Goal: Information Seeking & Learning: Check status

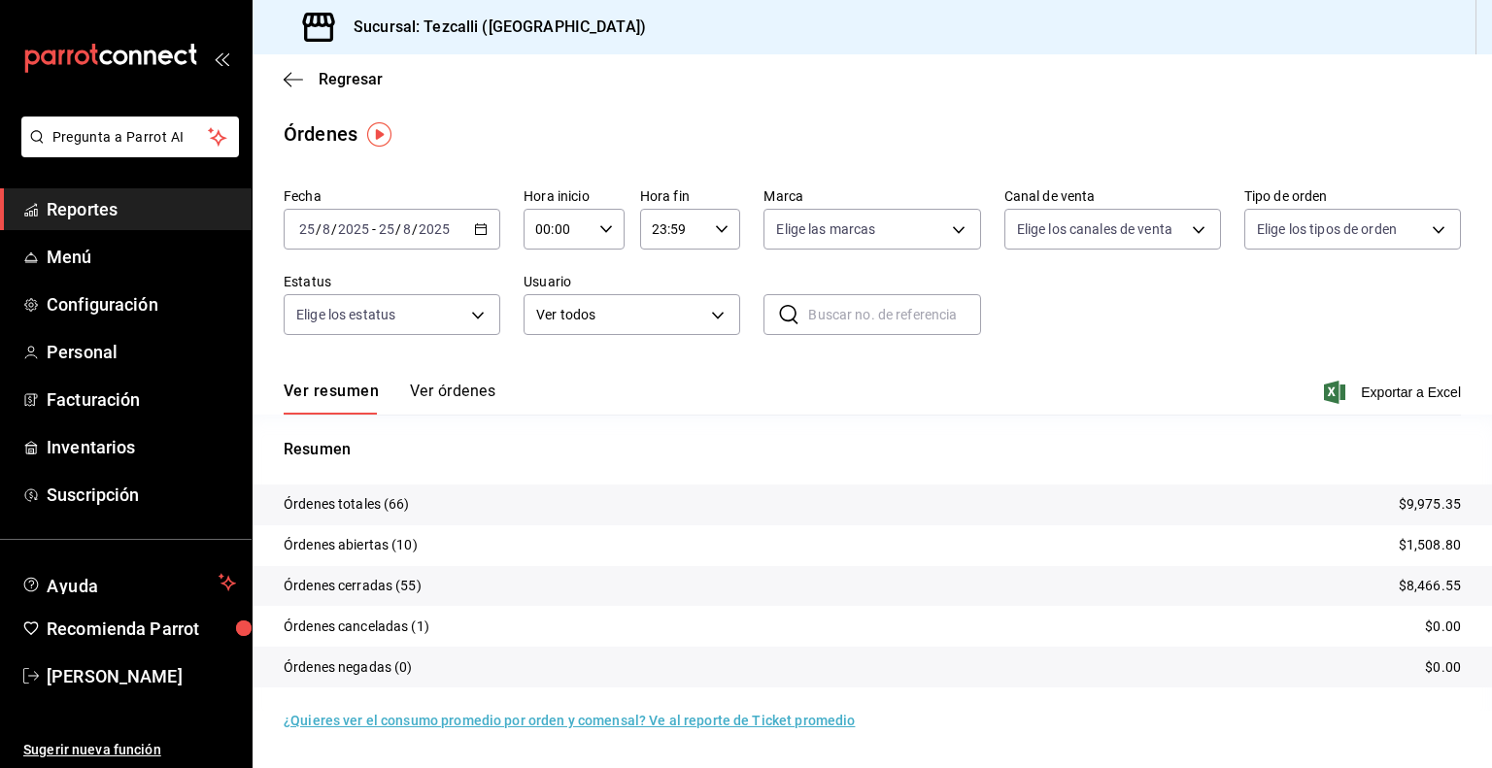
click at [446, 388] on button "Ver órdenes" at bounding box center [452, 398] width 85 height 33
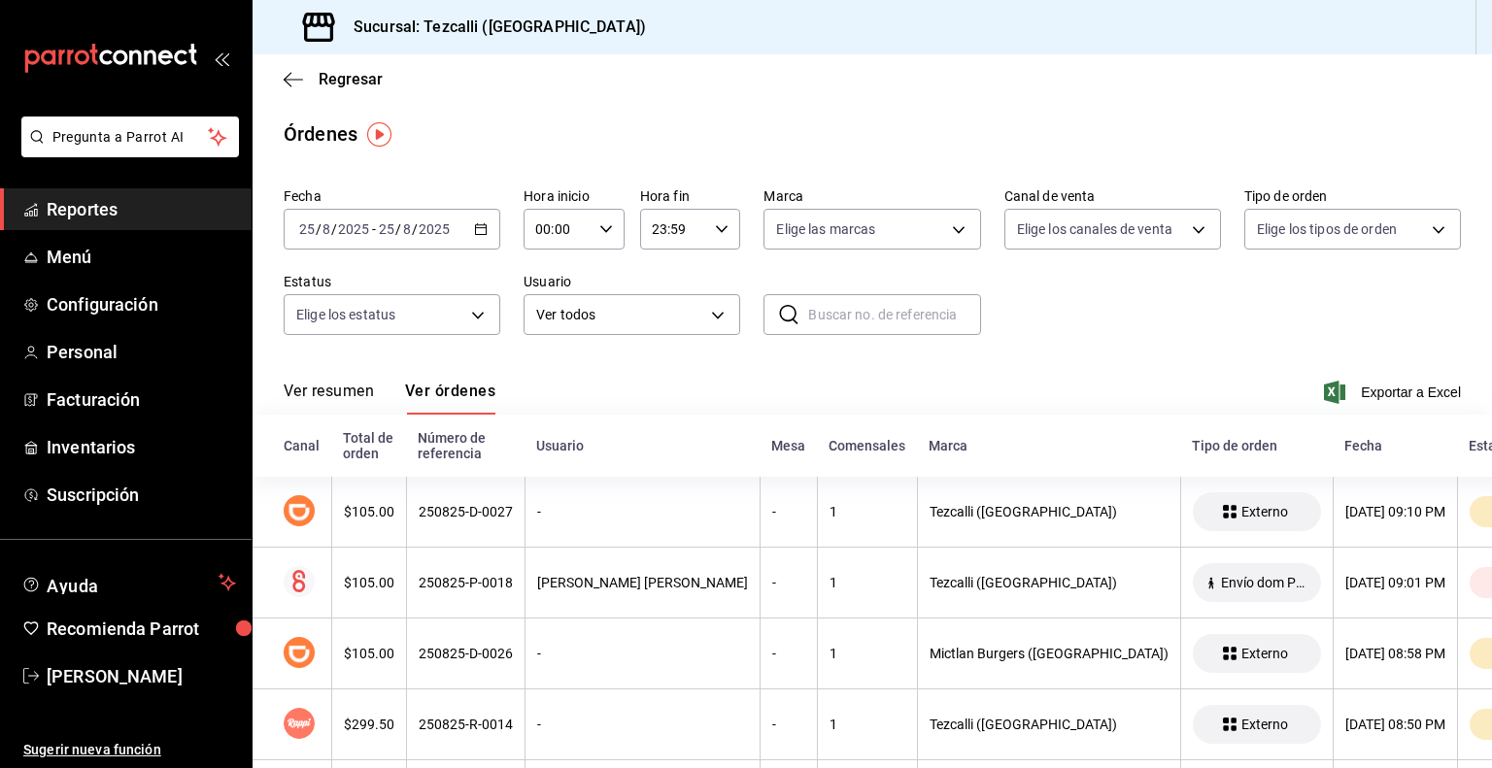
click at [355, 392] on button "Ver resumen" at bounding box center [329, 398] width 90 height 33
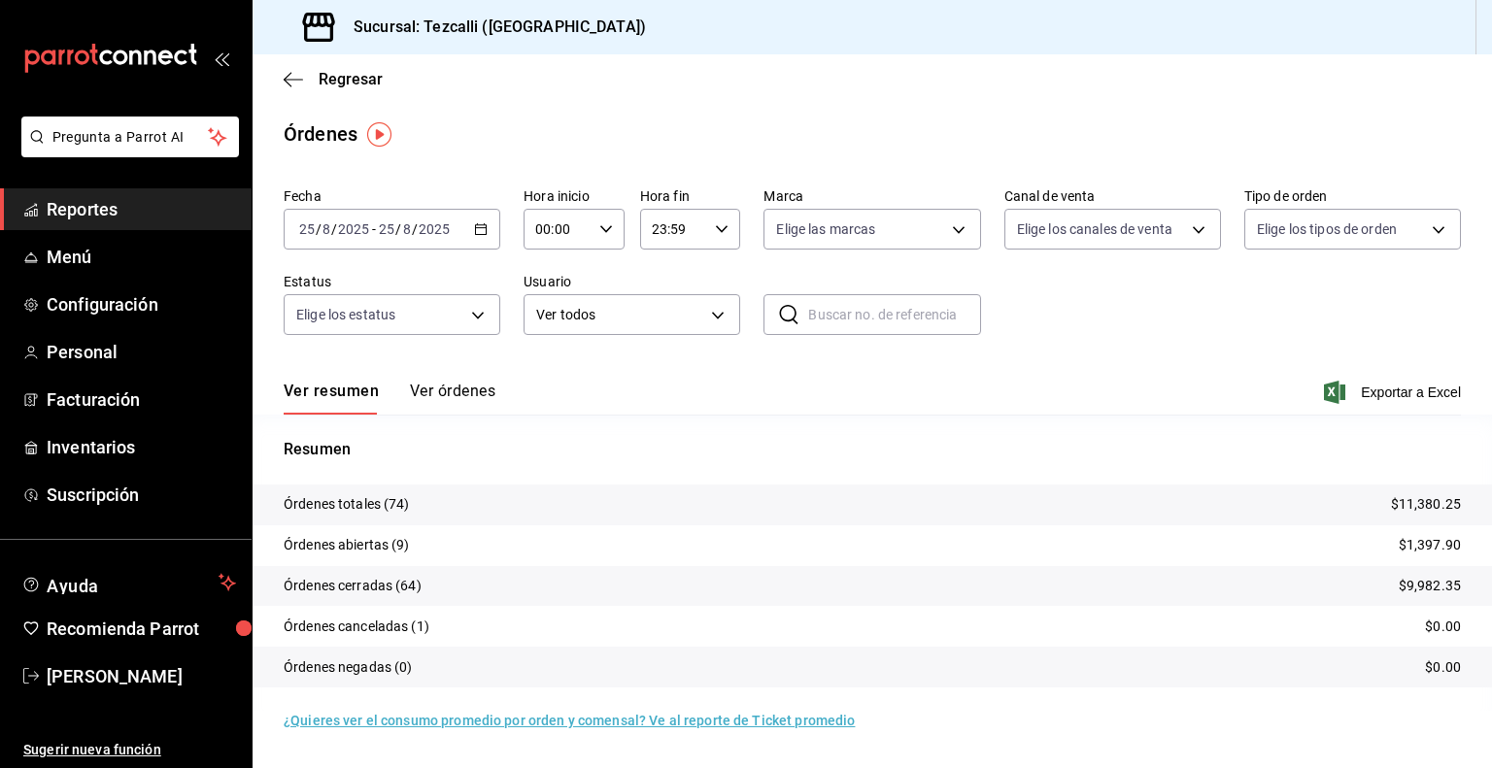
click at [172, 209] on span "Reportes" at bounding box center [141, 209] width 189 height 26
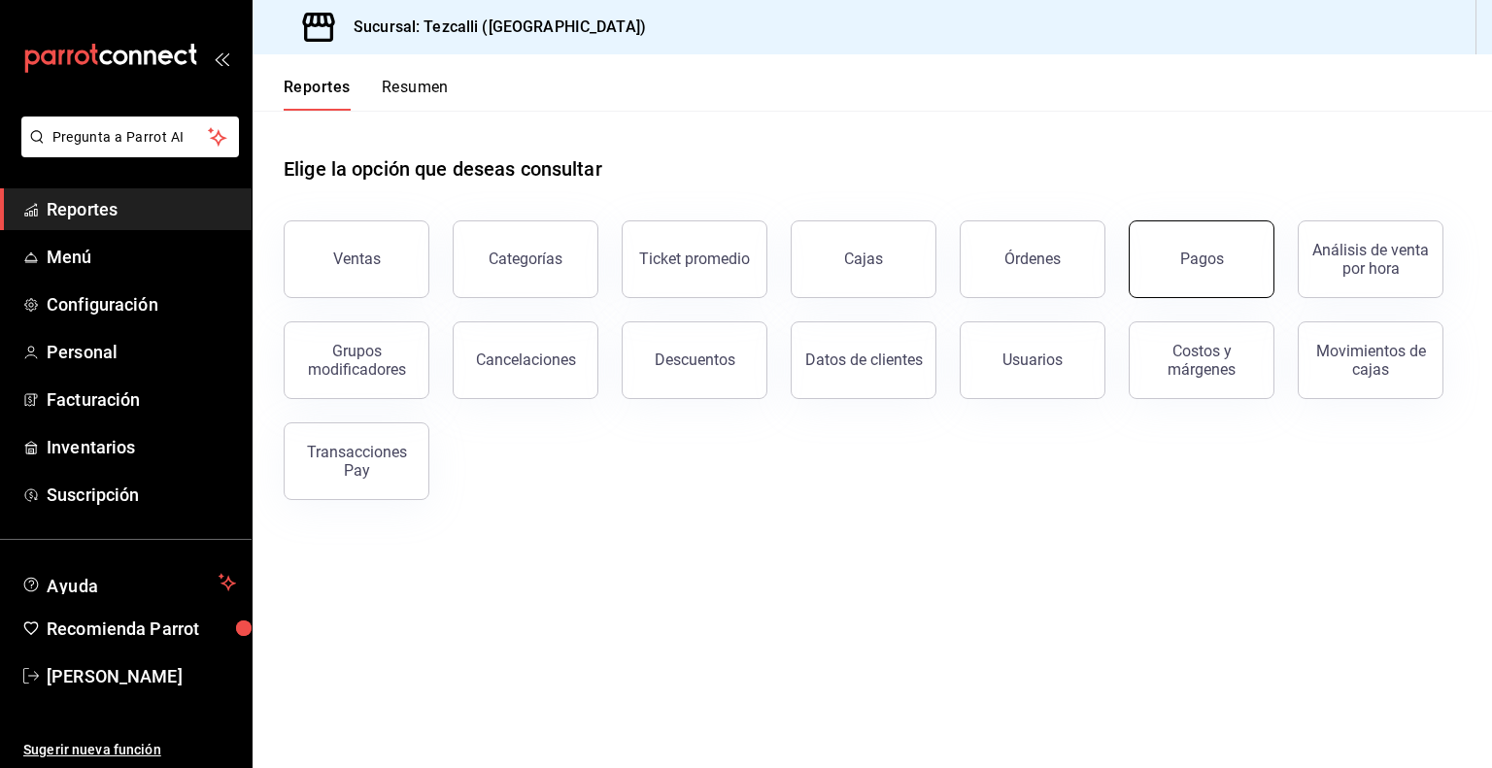
click at [1213, 253] on div "Pagos" at bounding box center [1202, 259] width 44 height 18
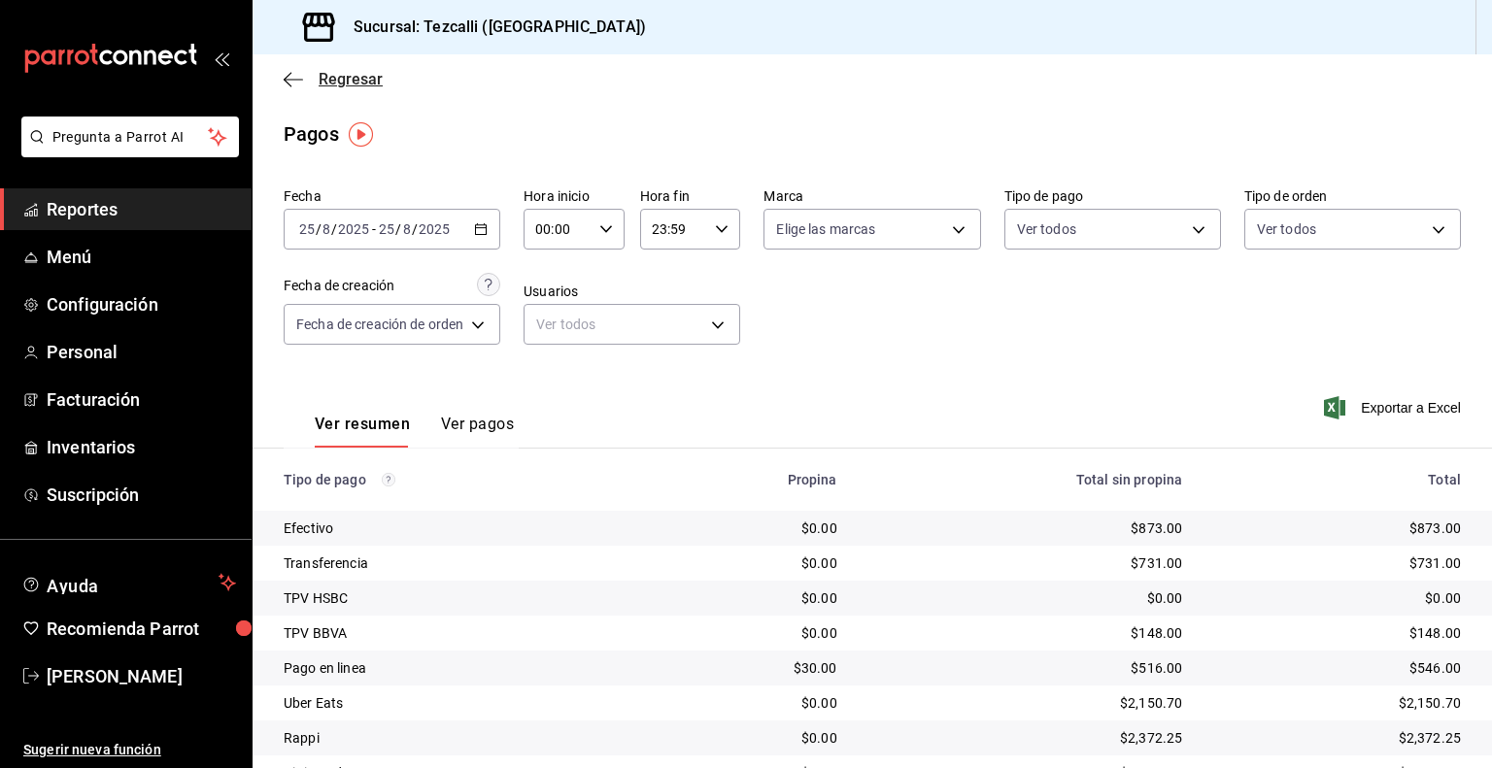
click at [346, 78] on span "Regresar" at bounding box center [351, 79] width 64 height 18
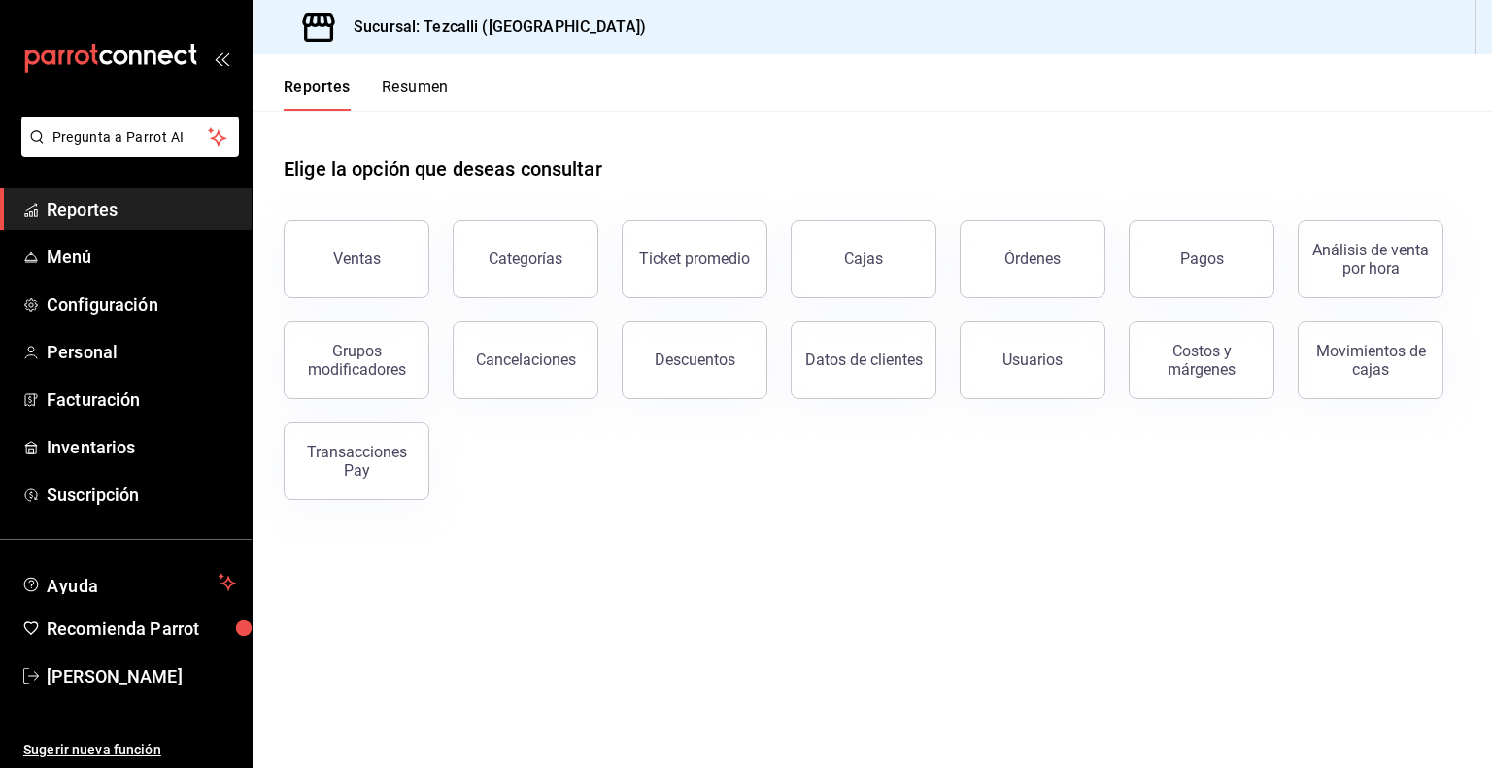
click at [1049, 220] on div "Órdenes" at bounding box center [1020, 247] width 169 height 101
click at [1046, 237] on button "Órdenes" at bounding box center [1033, 259] width 146 height 78
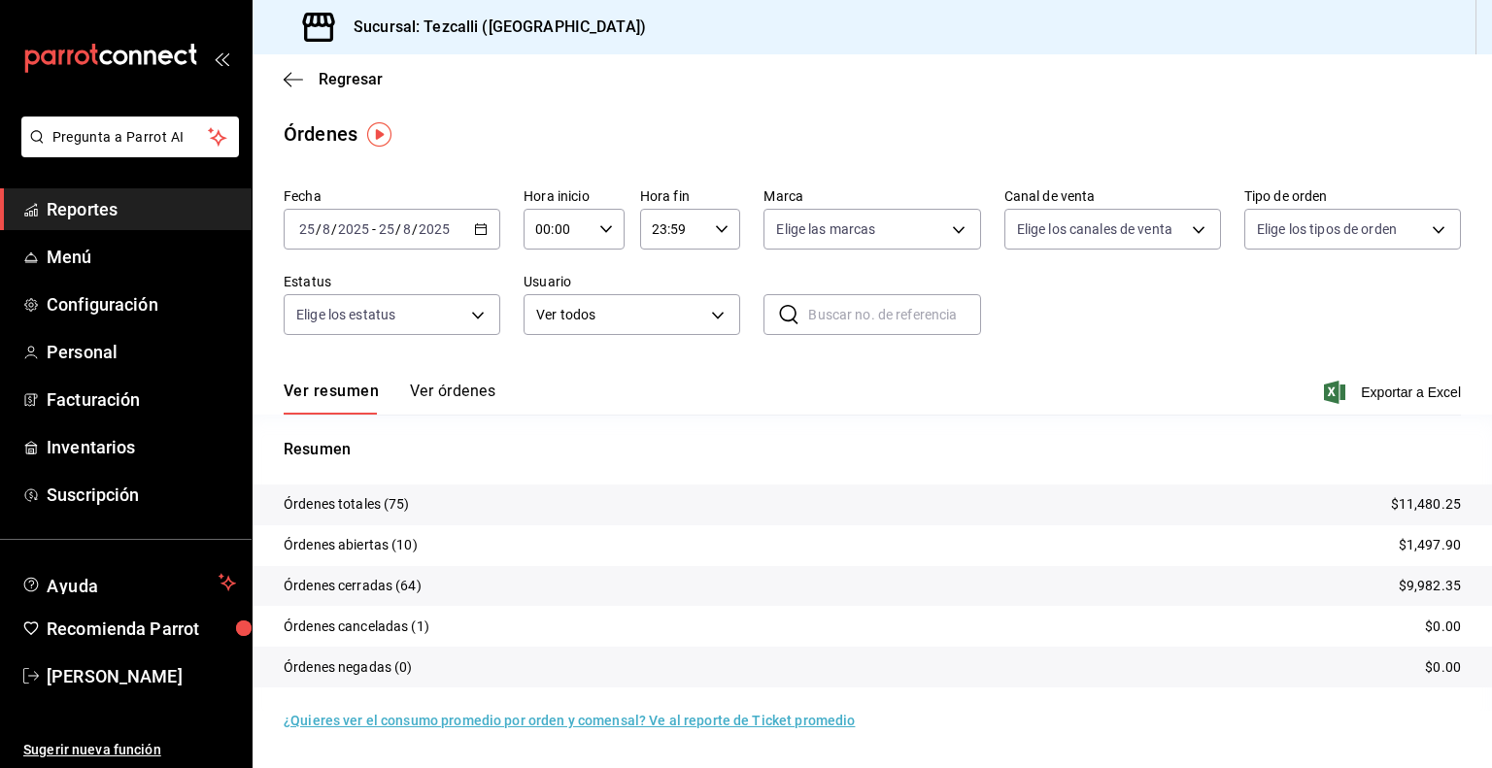
click at [467, 407] on button "Ver órdenes" at bounding box center [452, 398] width 85 height 33
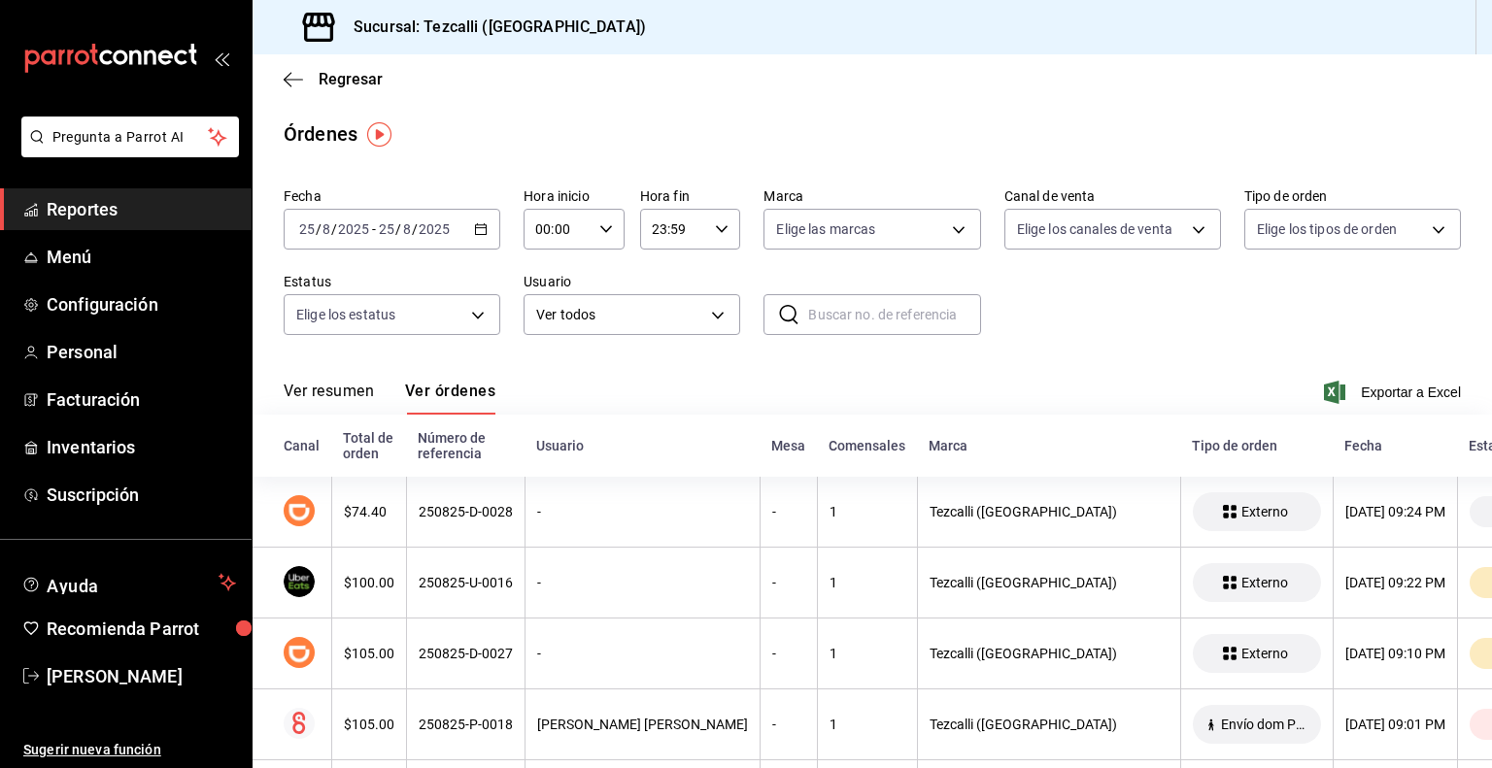
click at [352, 402] on button "Ver resumen" at bounding box center [329, 398] width 90 height 33
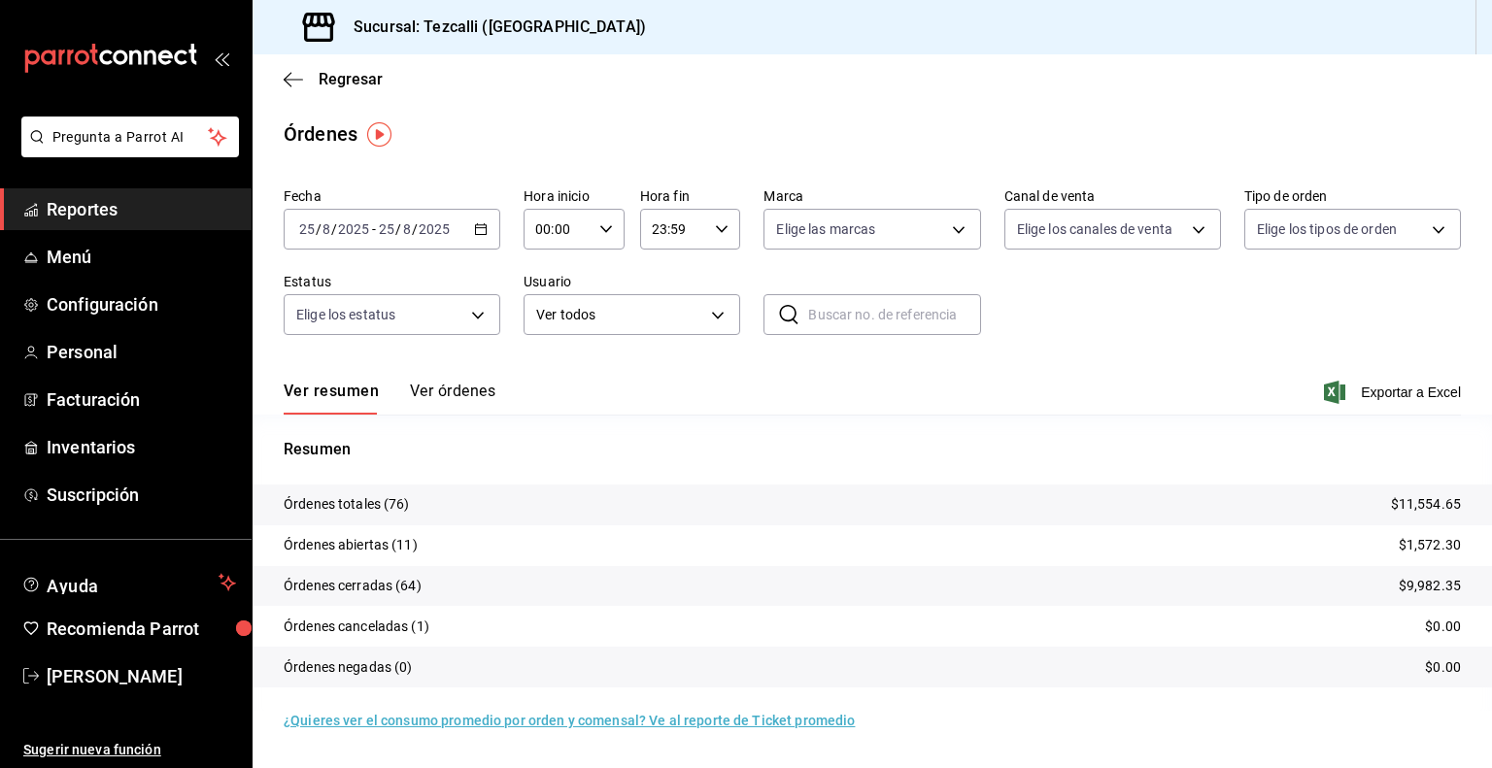
click at [426, 380] on div "Ver resumen Ver órdenes Exportar a Excel" at bounding box center [872, 386] width 1177 height 56
click at [433, 391] on button "Ver órdenes" at bounding box center [452, 398] width 85 height 33
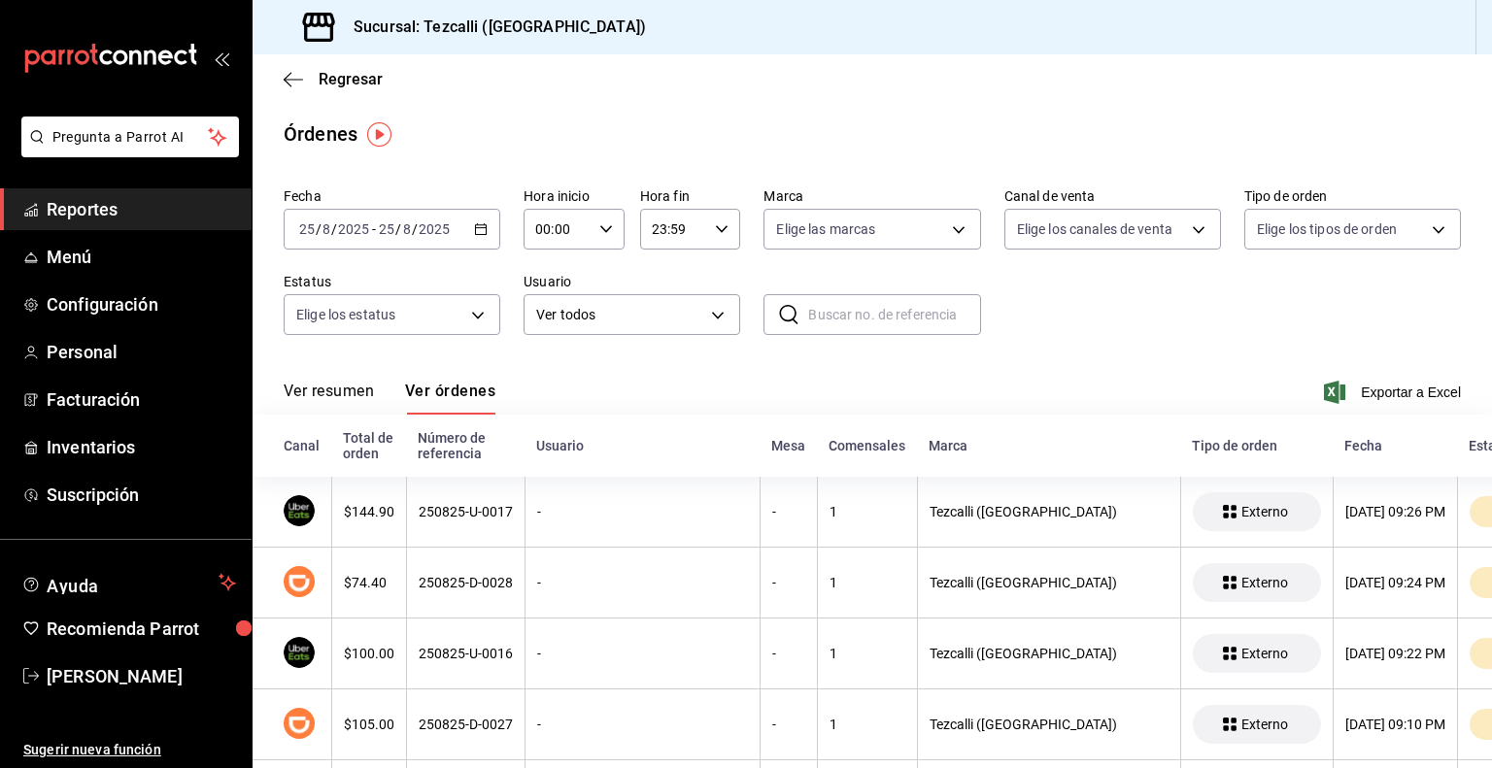
click at [336, 384] on button "Ver resumen" at bounding box center [329, 398] width 90 height 33
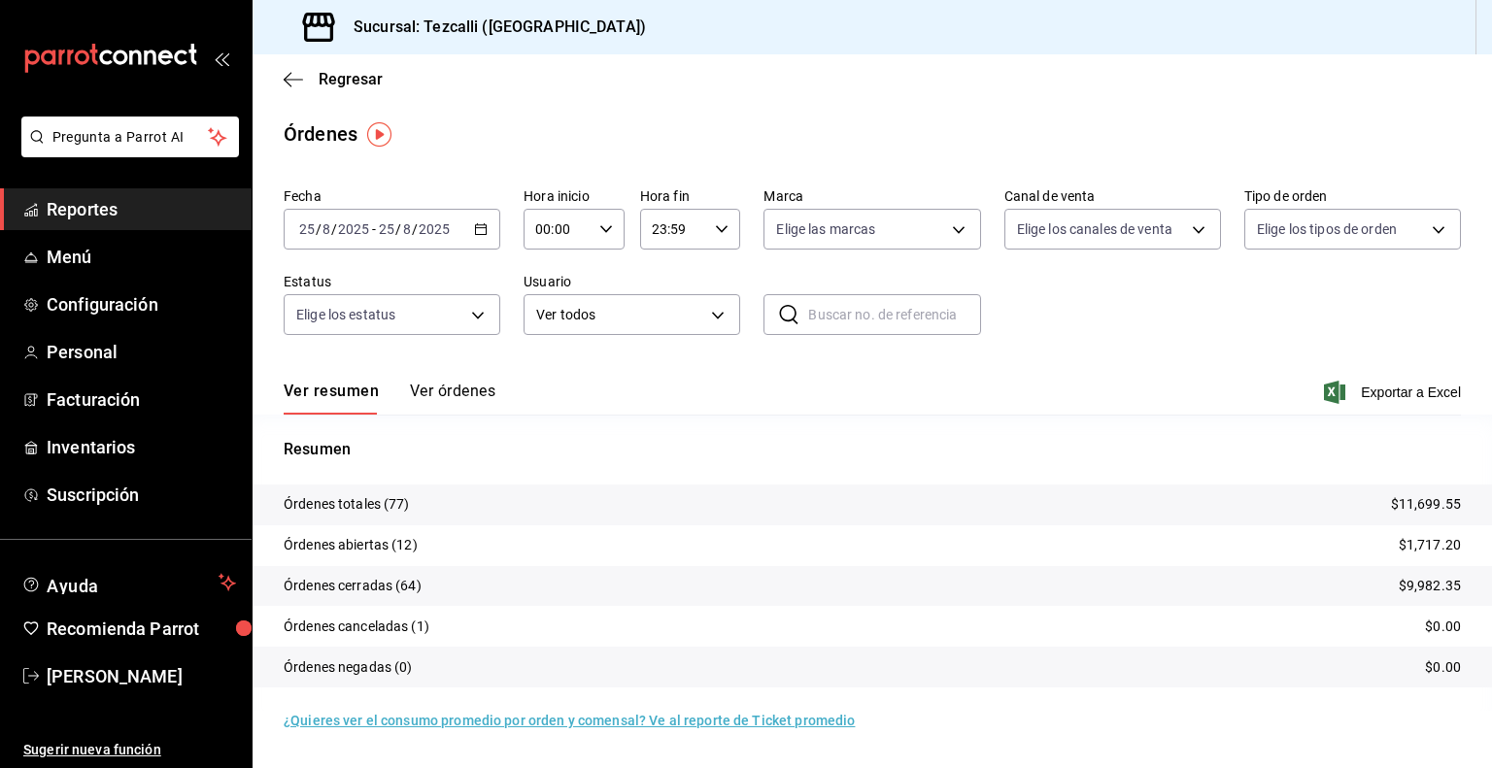
click at [467, 405] on button "Ver órdenes" at bounding box center [452, 398] width 85 height 33
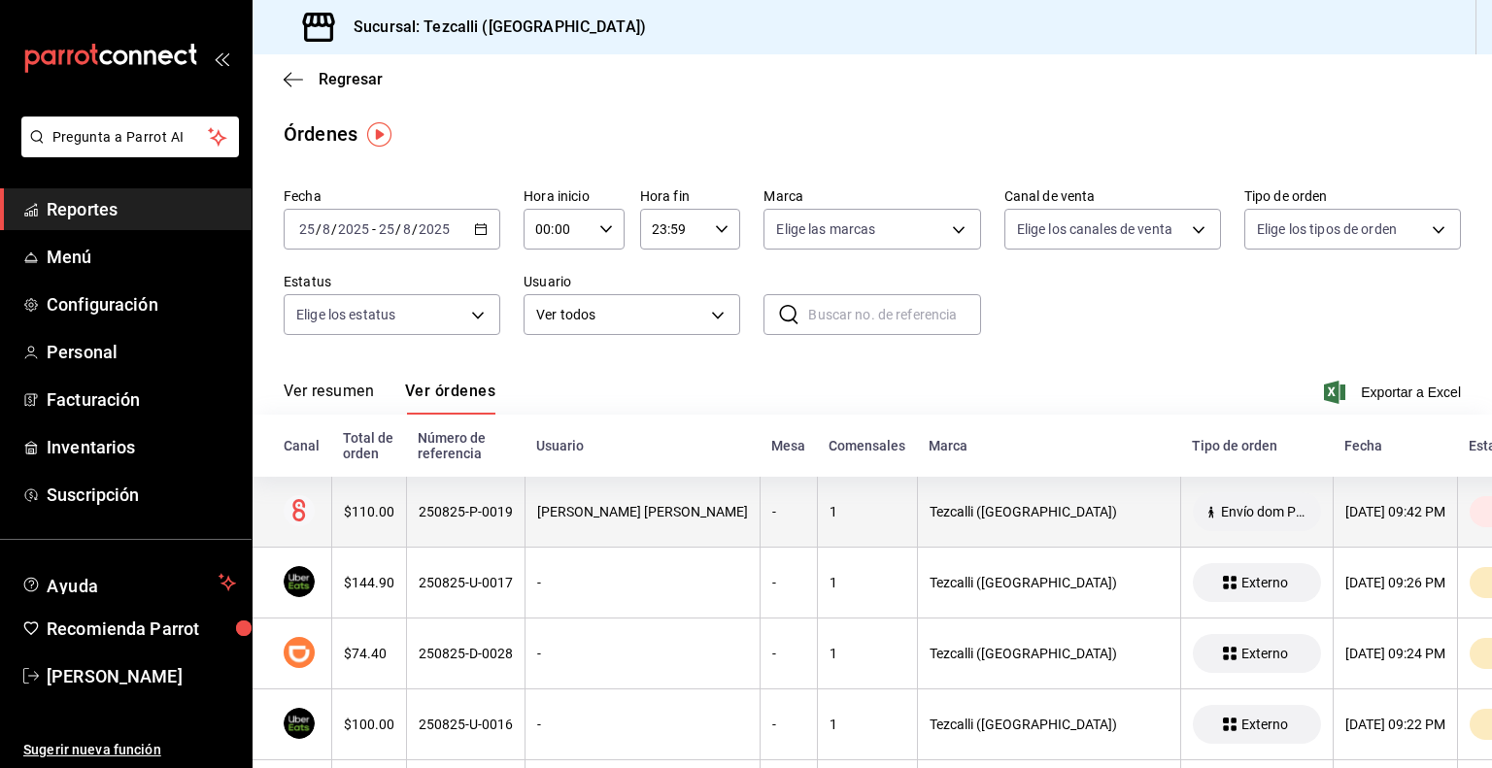
click at [466, 509] on div "250825-P-0019" at bounding box center [466, 512] width 94 height 16
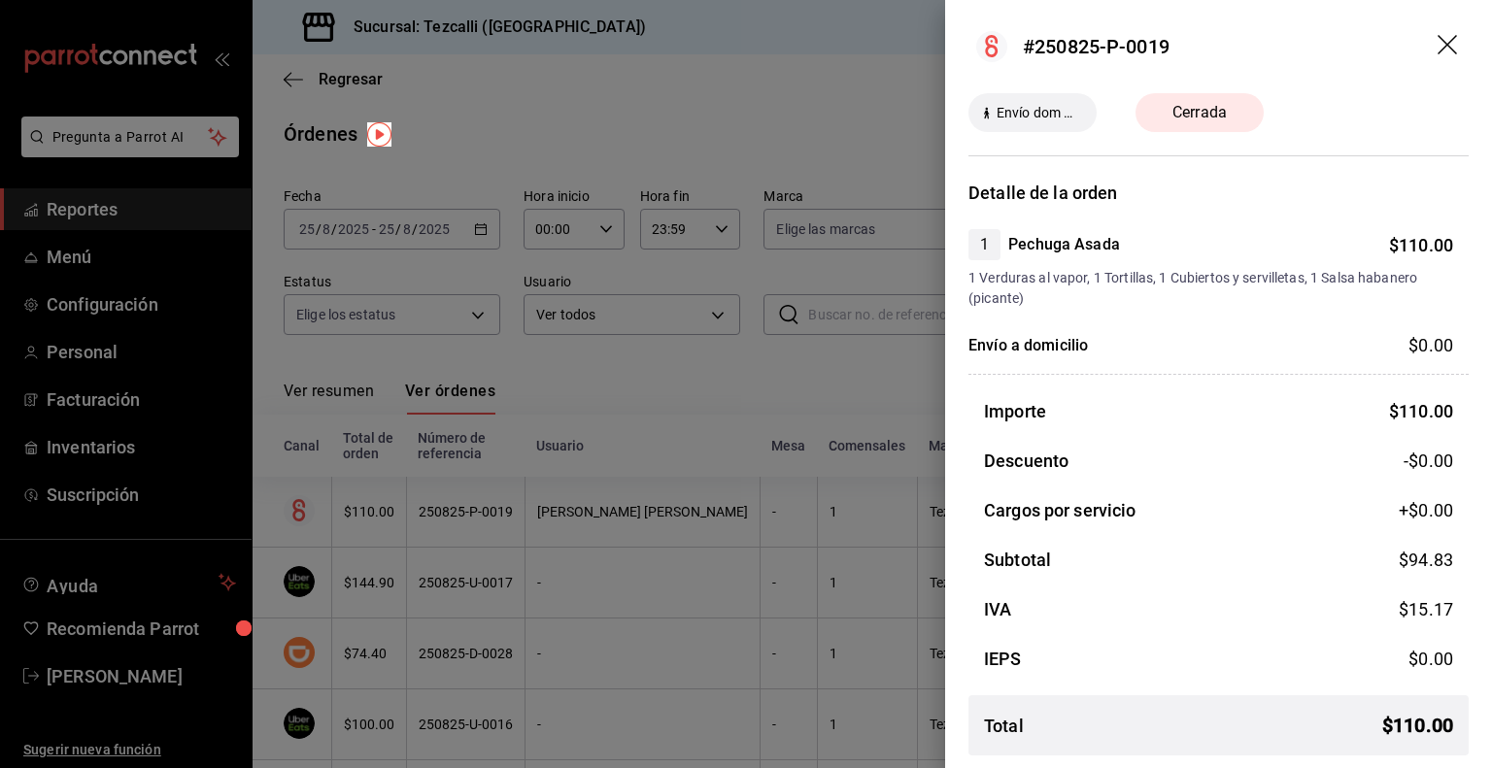
click at [466, 509] on div at bounding box center [746, 384] width 1492 height 768
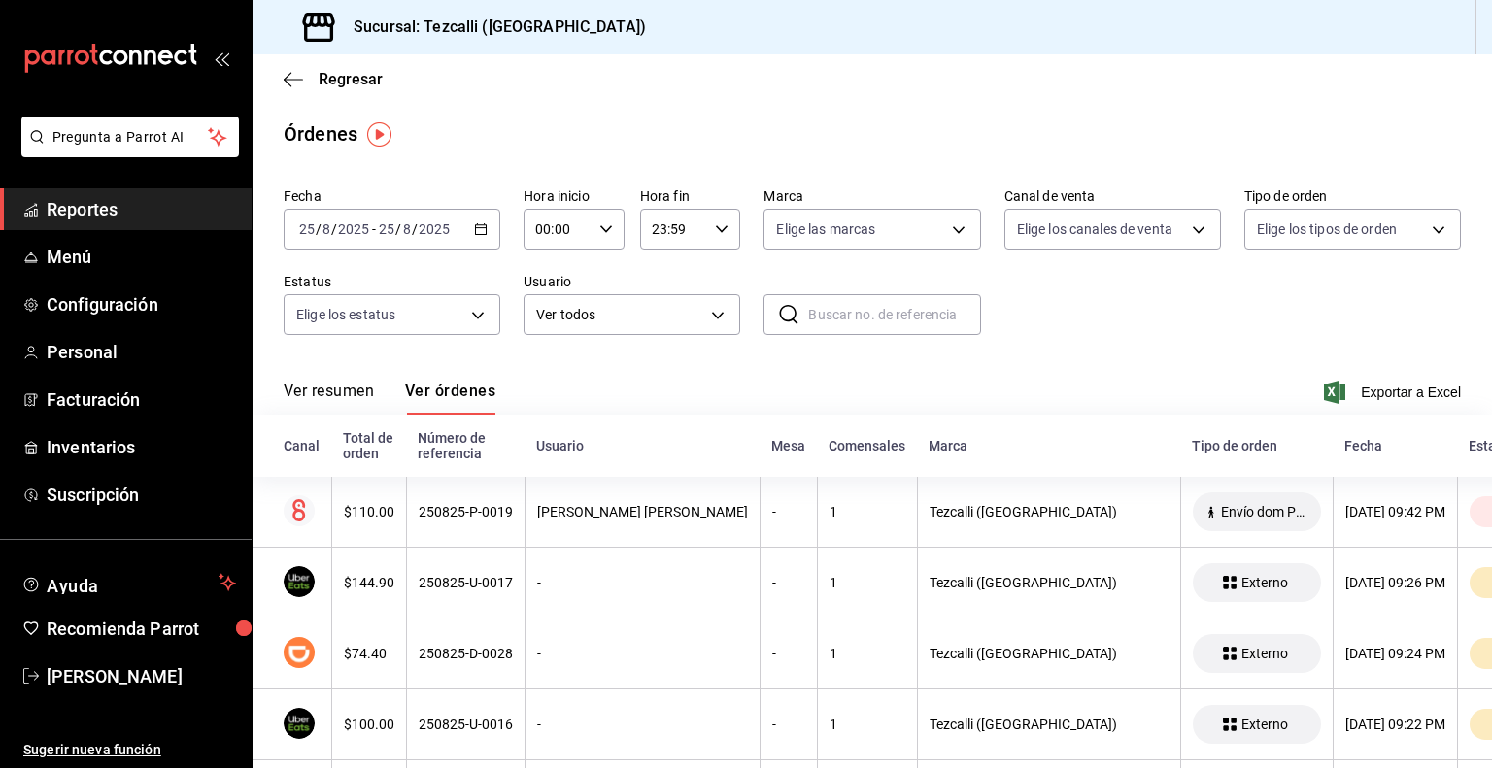
click at [371, 400] on button "Ver resumen" at bounding box center [329, 398] width 90 height 33
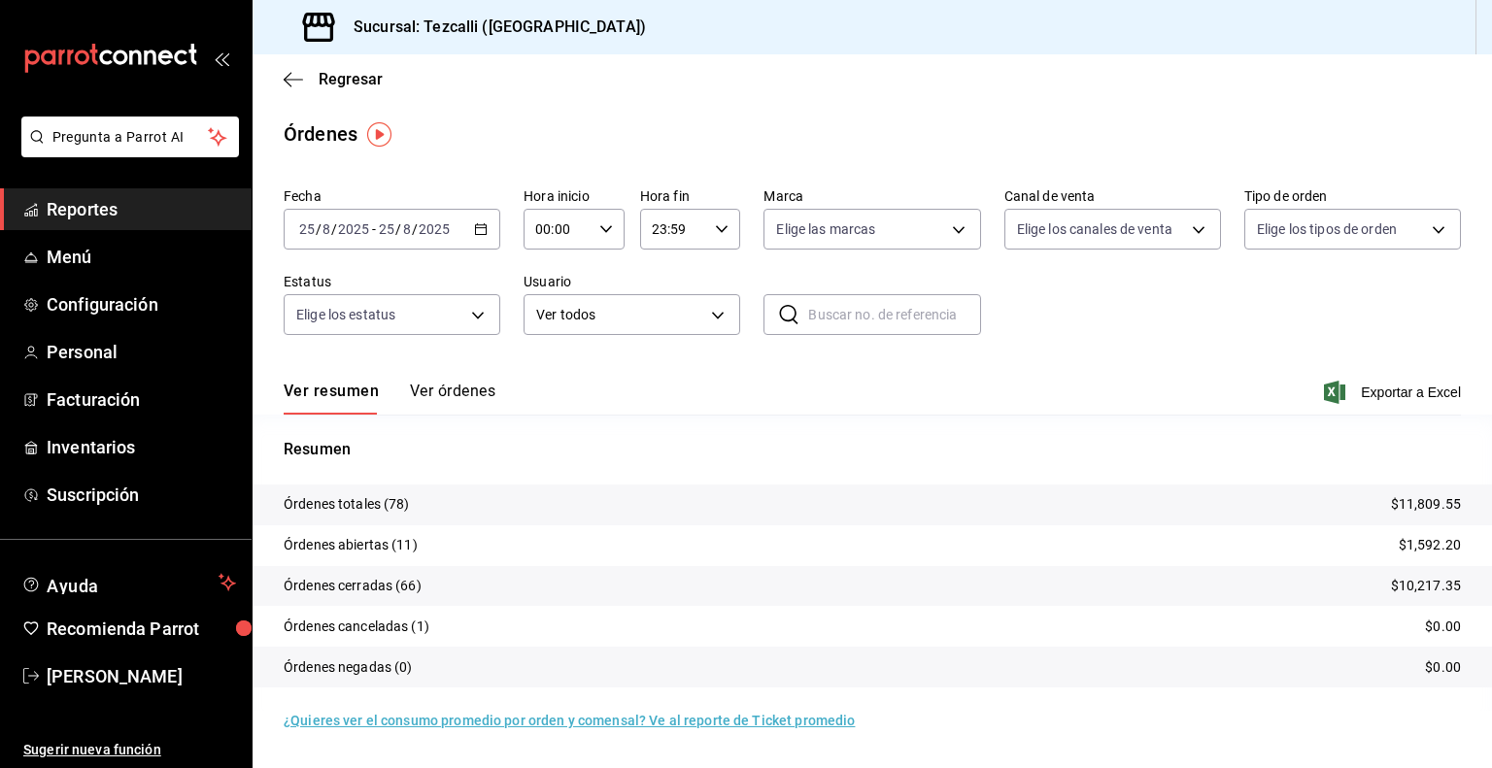
click at [352, 229] on input "2025" at bounding box center [353, 229] width 33 height 16
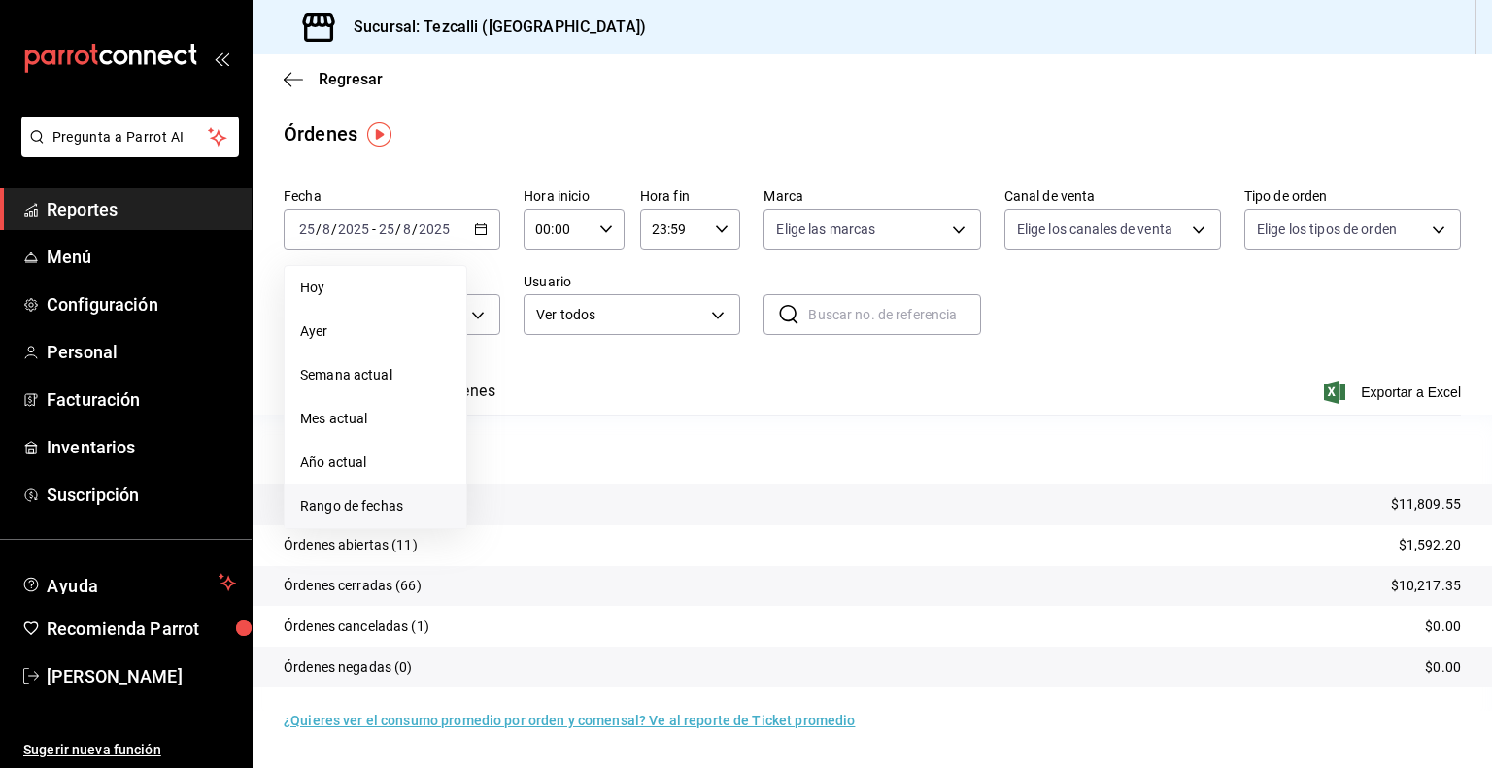
click at [412, 493] on li "Rango de fechas" at bounding box center [376, 507] width 182 height 44
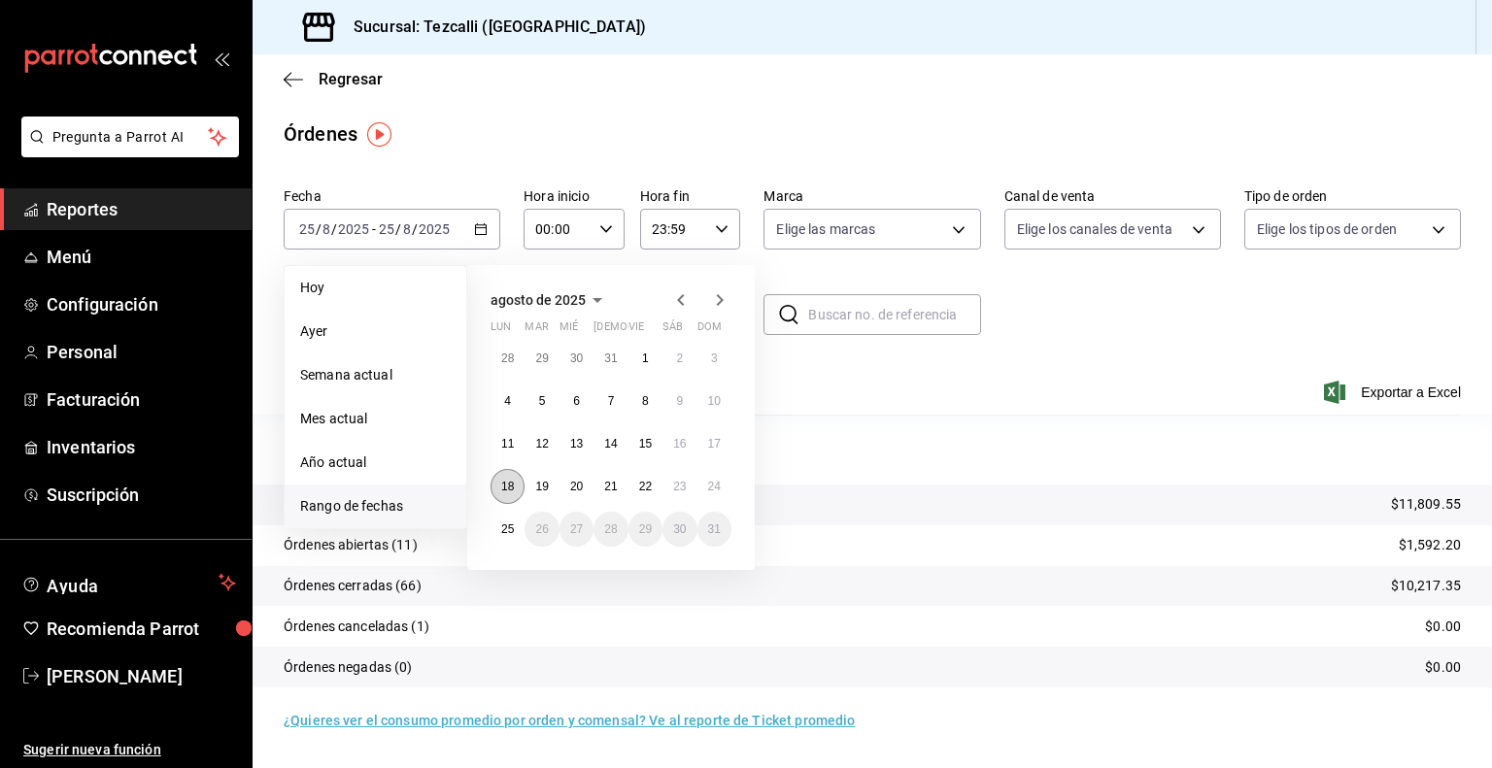
click at [502, 487] on abbr "18" at bounding box center [507, 487] width 13 height 14
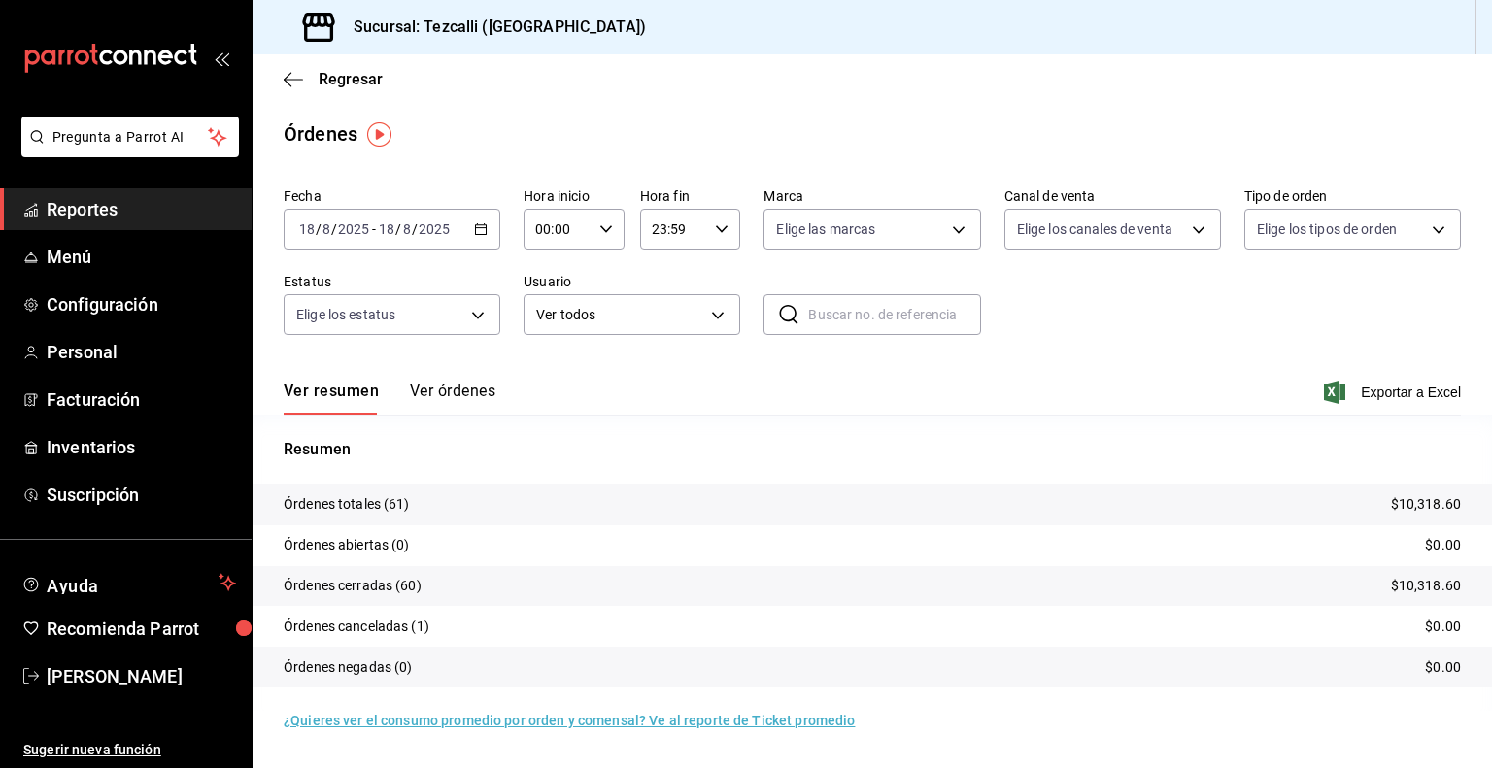
click at [405, 217] on div "[DATE] [DATE] - [DATE] [DATE]" at bounding box center [392, 229] width 217 height 41
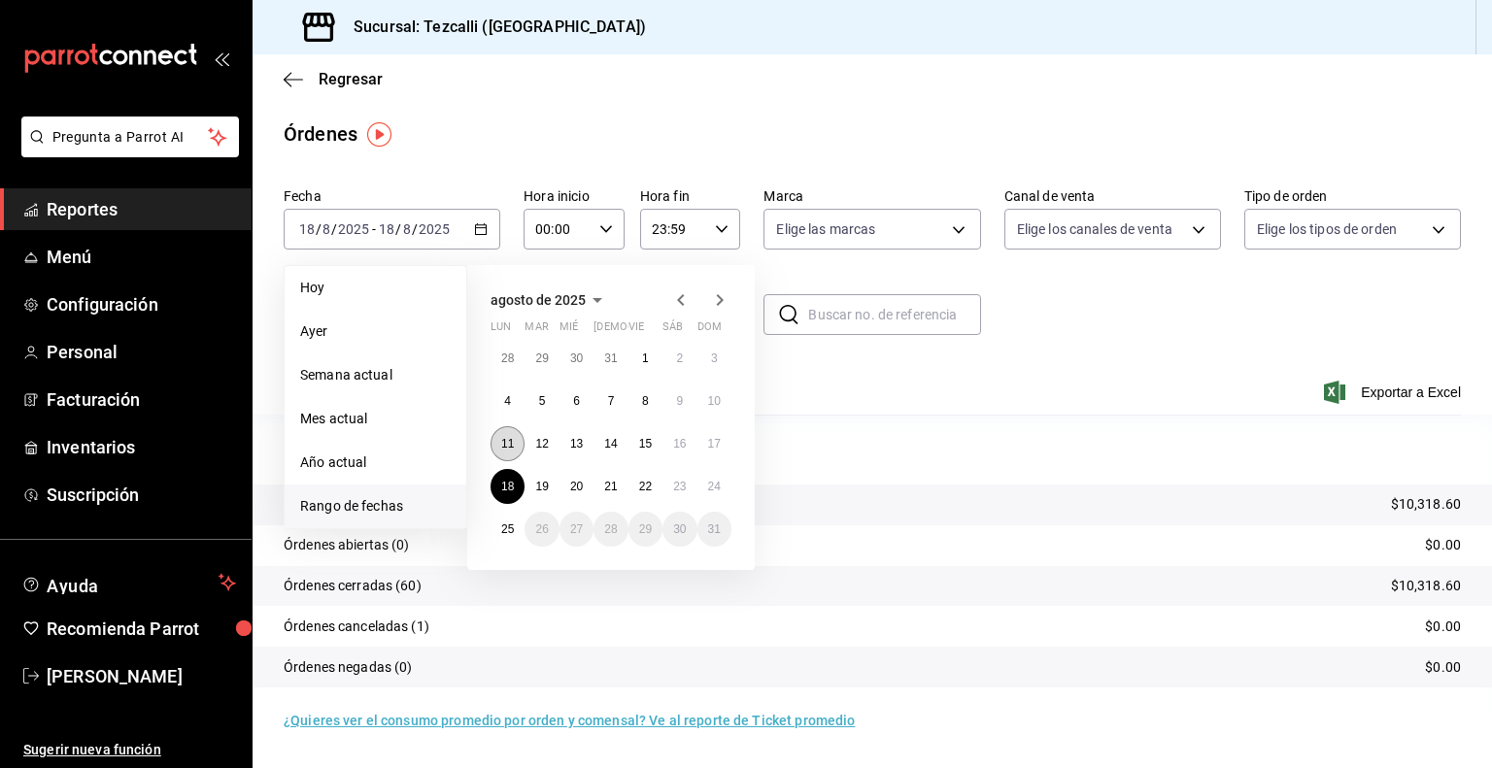
click at [513, 447] on abbr "11" at bounding box center [507, 444] width 13 height 14
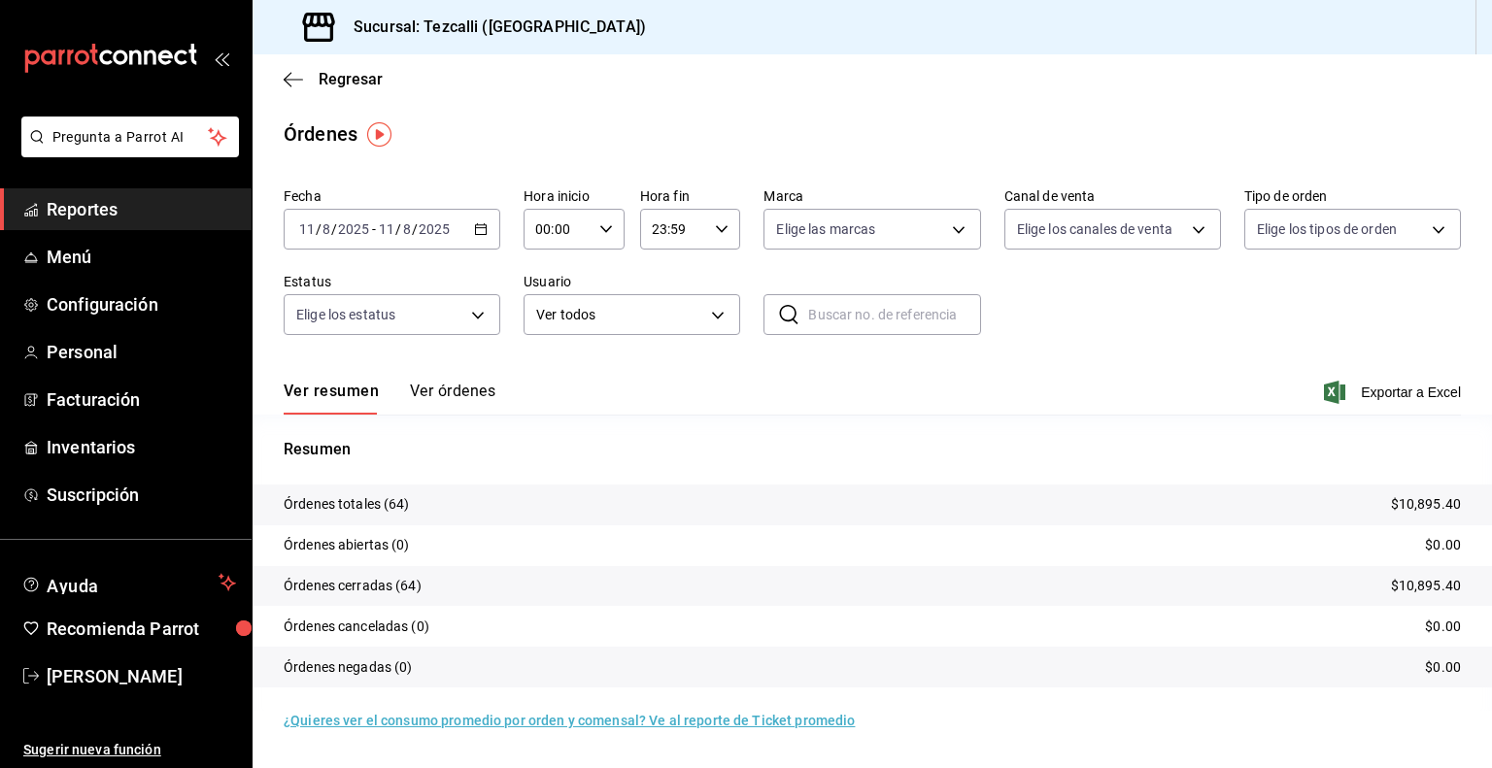
click at [439, 235] on input "2025" at bounding box center [434, 229] width 33 height 16
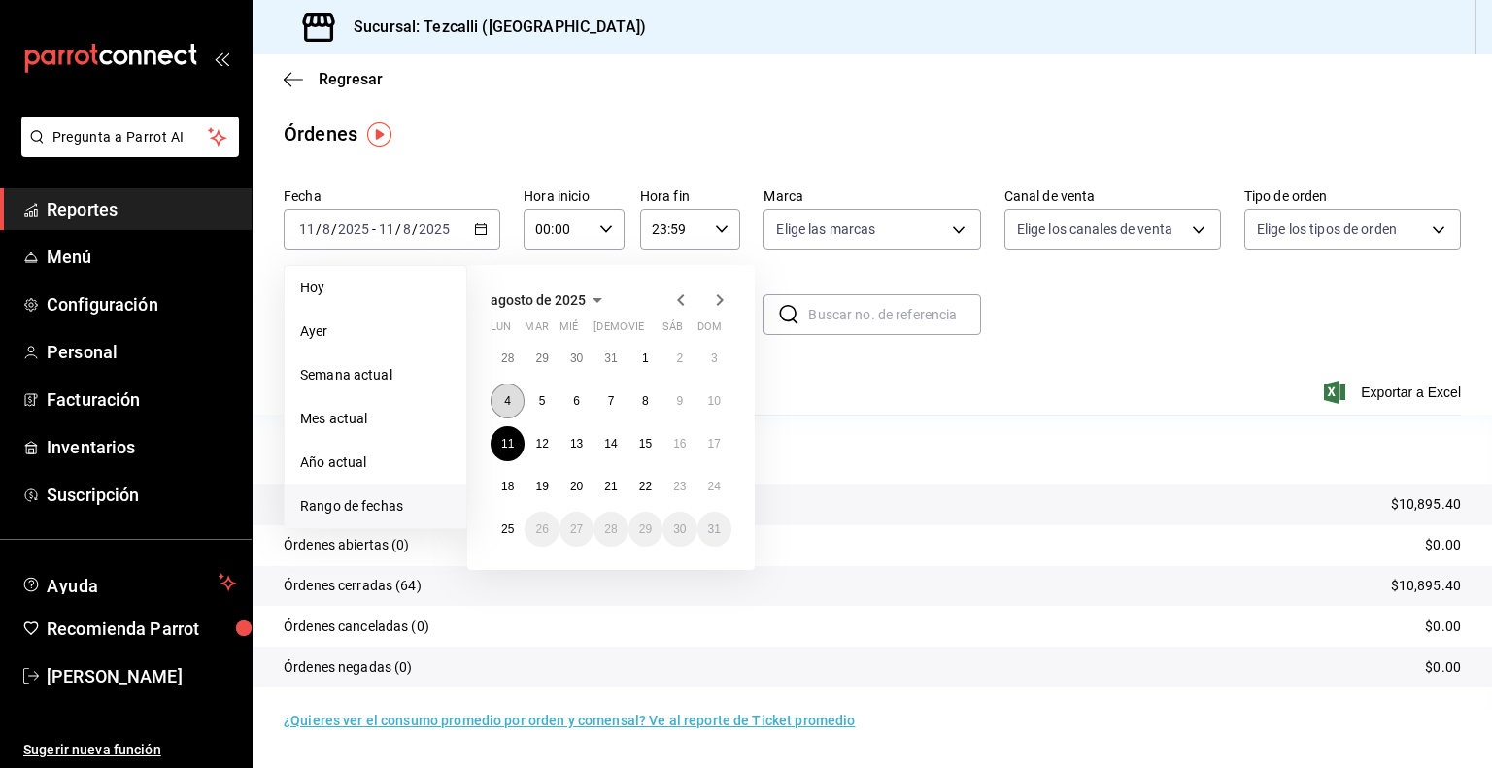
click at [507, 387] on button "4" at bounding box center [507, 401] width 34 height 35
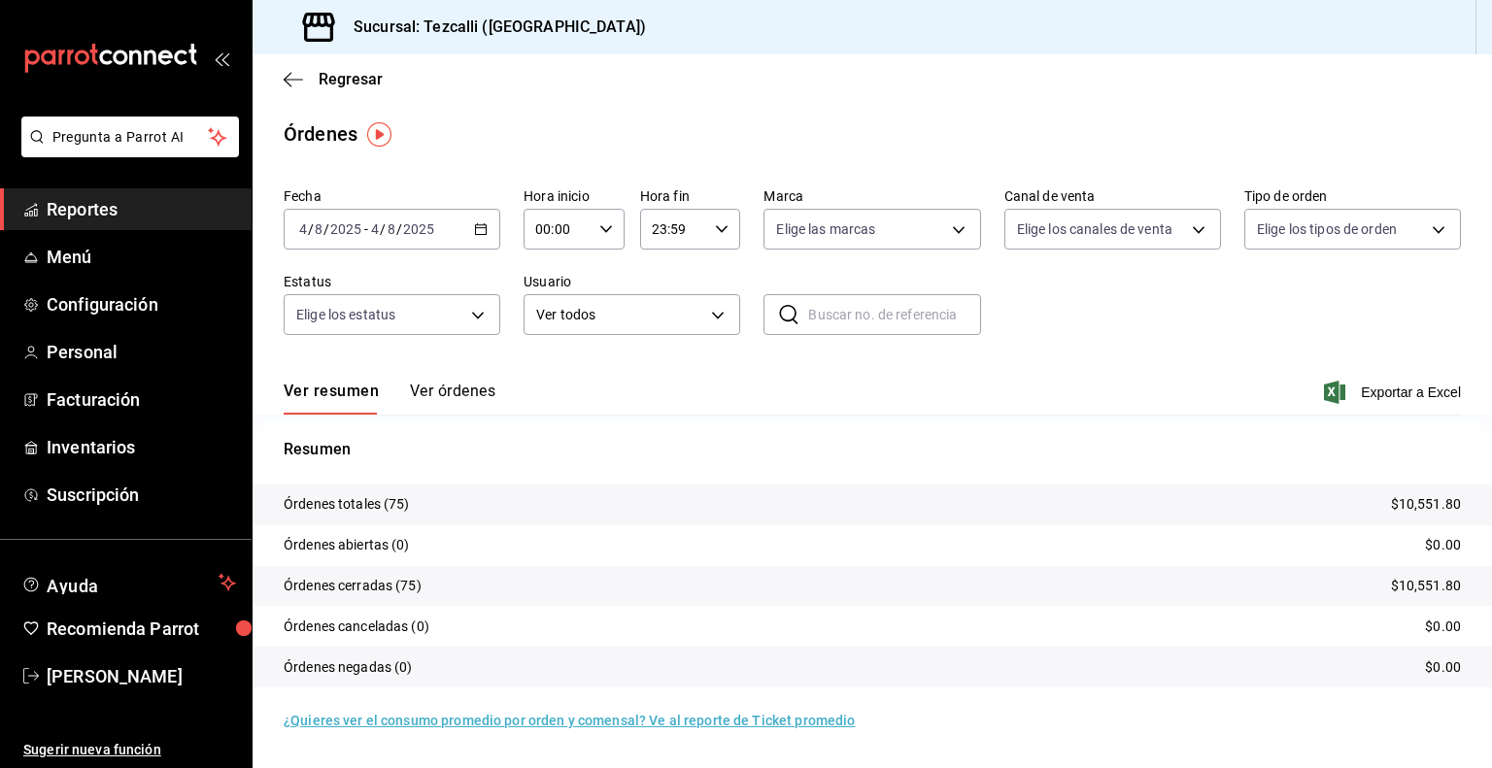
click at [455, 229] on div "[DATE] [DATE] - [DATE] [DATE]" at bounding box center [392, 229] width 217 height 41
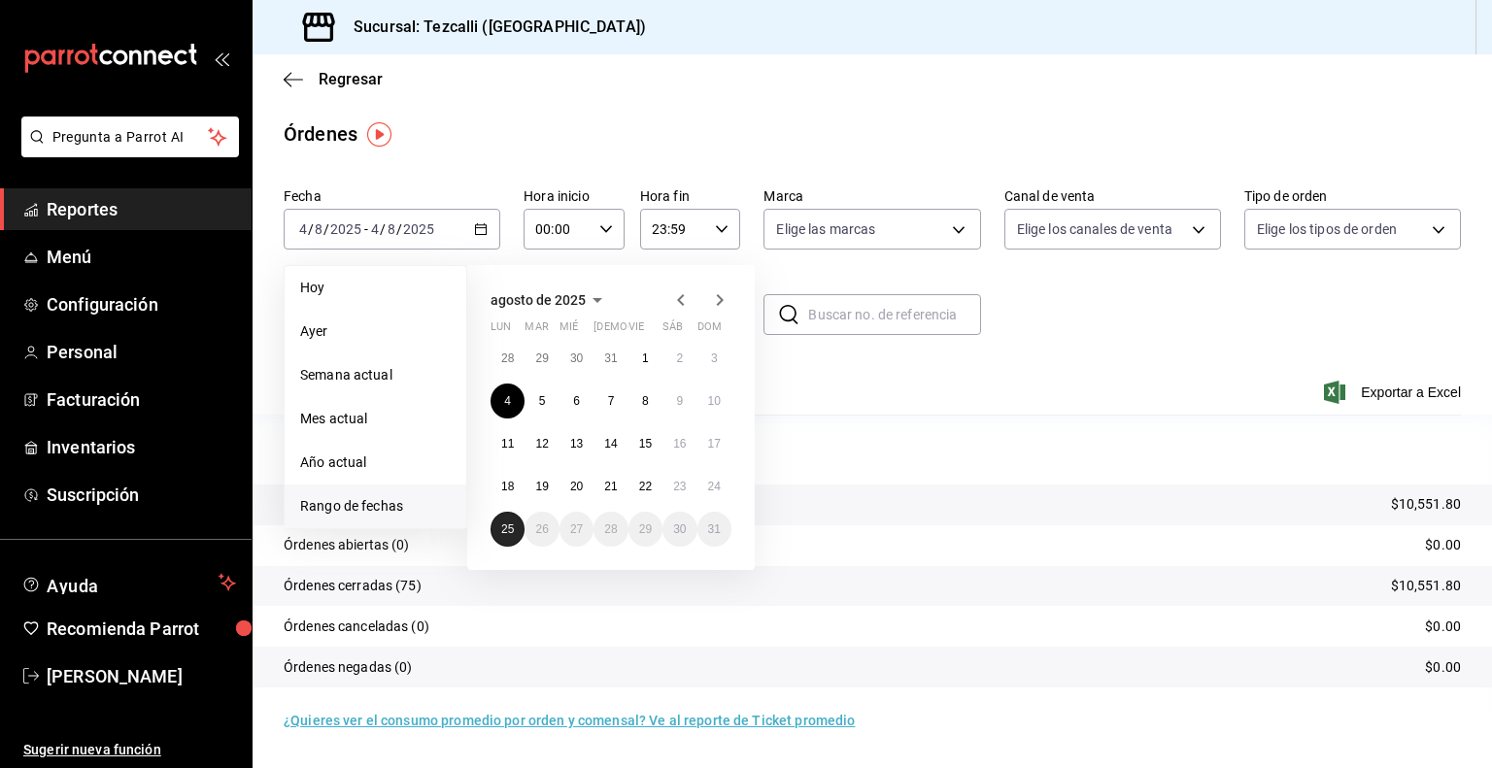
click at [513, 522] on abbr "25" at bounding box center [507, 529] width 13 height 14
